Goal: Go to known website: Access a specific website the user already knows

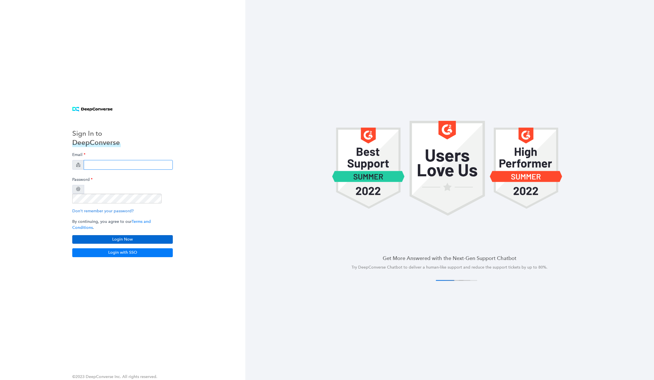
type input "[EMAIL_ADDRESS][DOMAIN_NAME]"
click at [131, 235] on button "Login Now" at bounding box center [122, 239] width 101 height 9
